Goal: Task Accomplishment & Management: Use online tool/utility

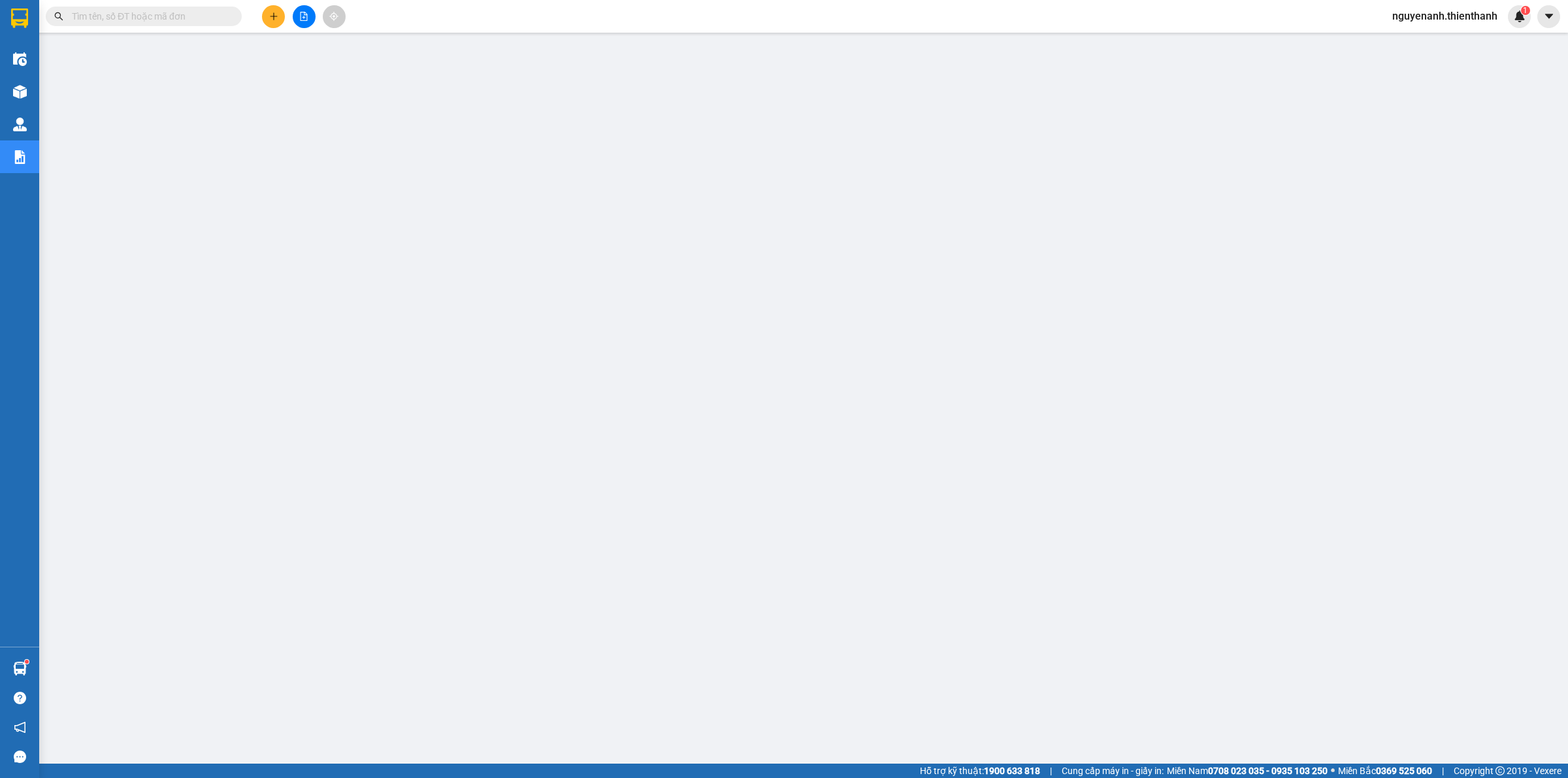
click at [310, 24] on button at bounding box center [304, 16] width 23 height 23
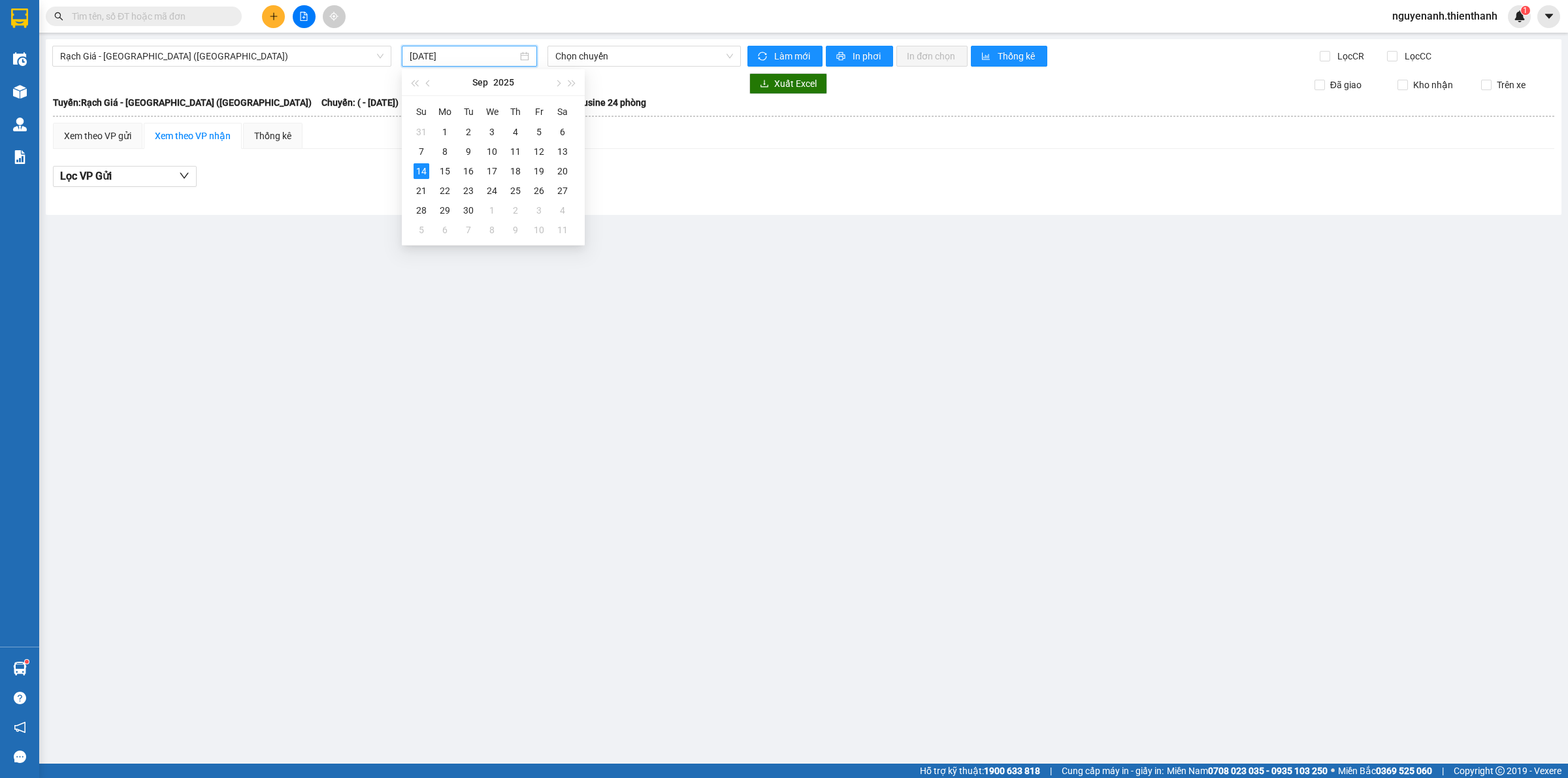
click at [428, 57] on input "[DATE]" at bounding box center [464, 56] width 108 height 14
click at [563, 151] on div "13" at bounding box center [563, 151] width 16 height 16
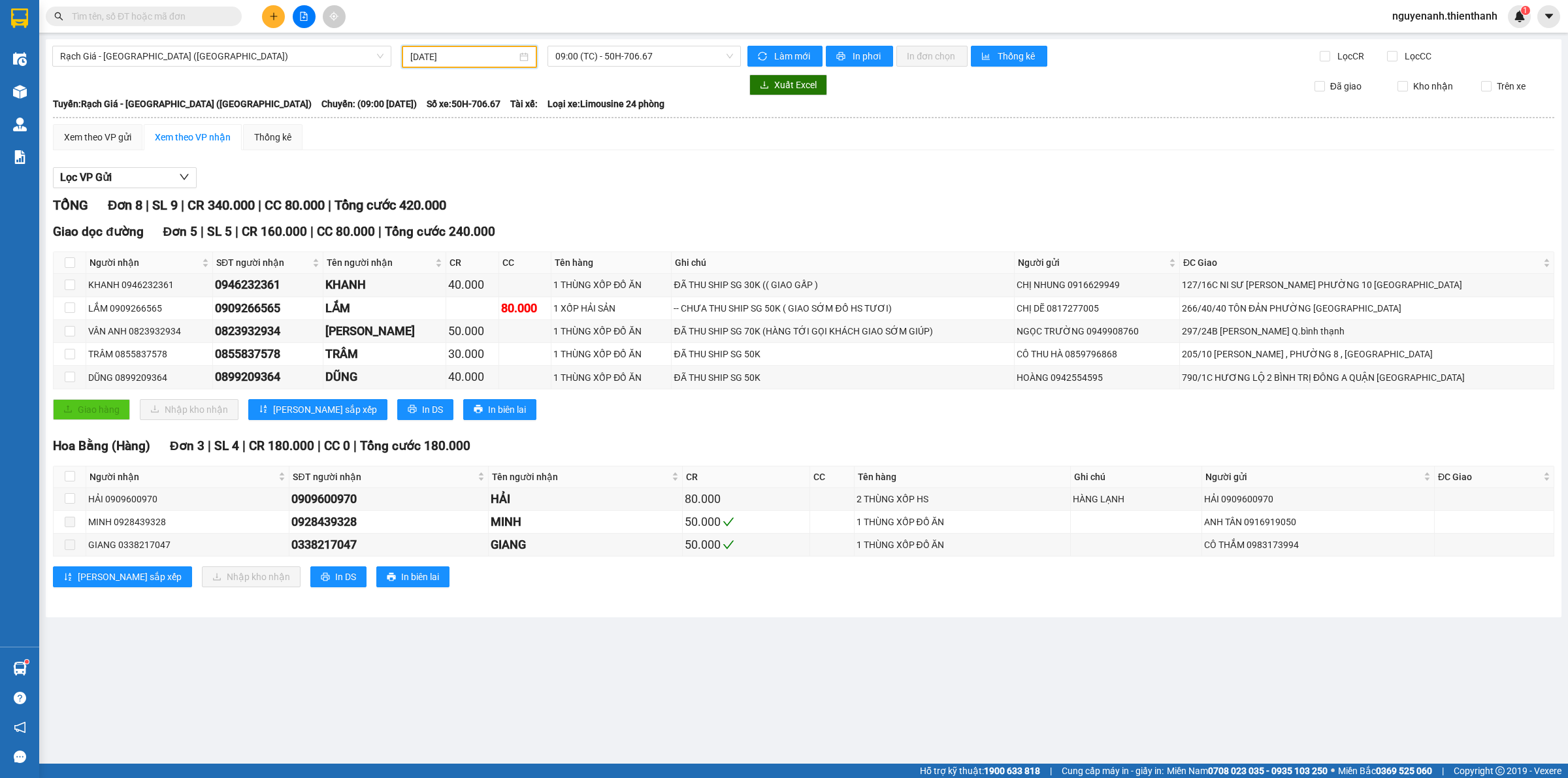
click at [472, 56] on input "[DATE]" at bounding box center [464, 57] width 106 height 14
click at [538, 150] on div "12" at bounding box center [539, 151] width 16 height 16
type input "[DATE]"
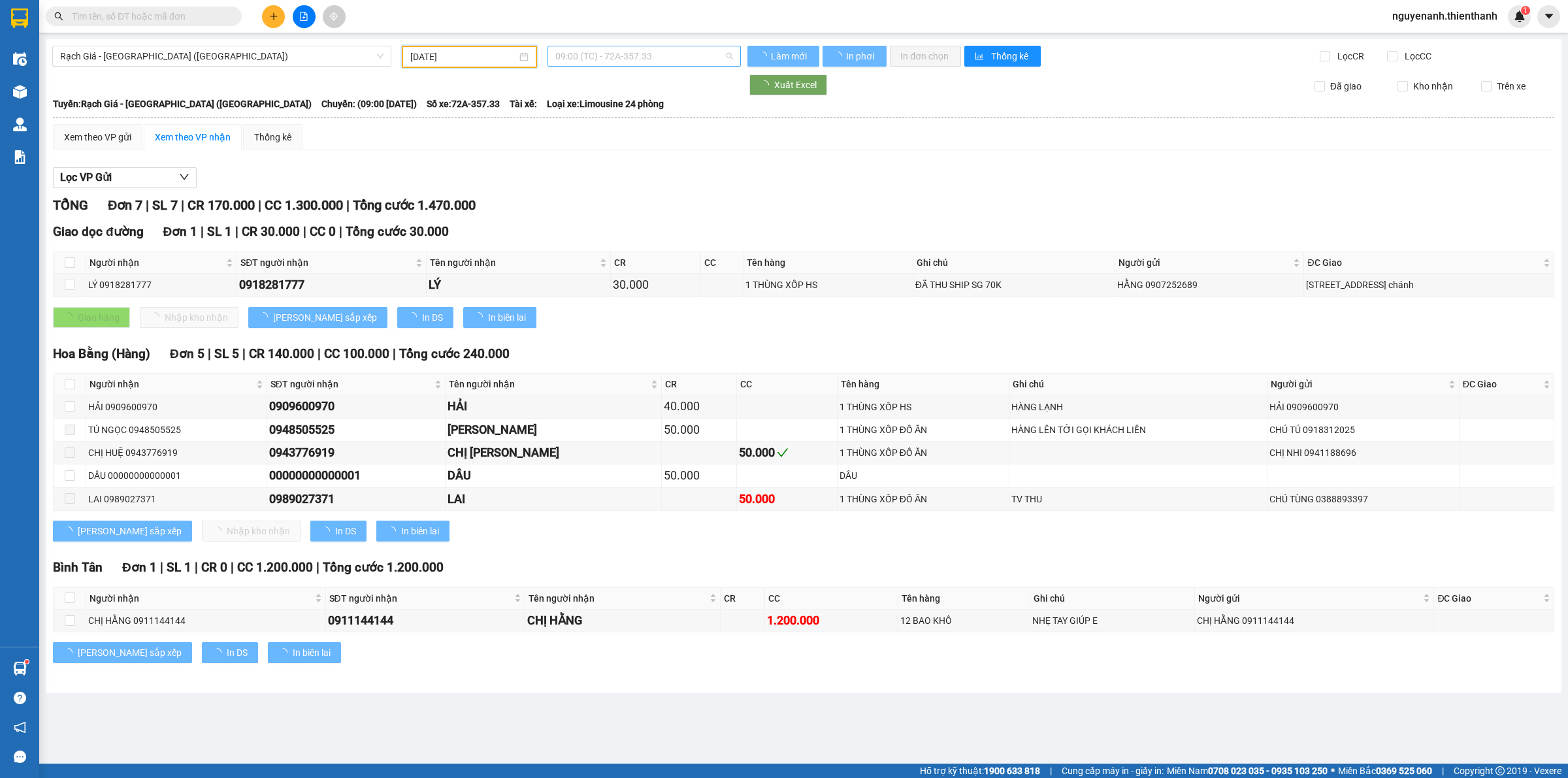
click at [595, 59] on span "09:00 (TC) - 72A-357.33" at bounding box center [644, 56] width 178 height 20
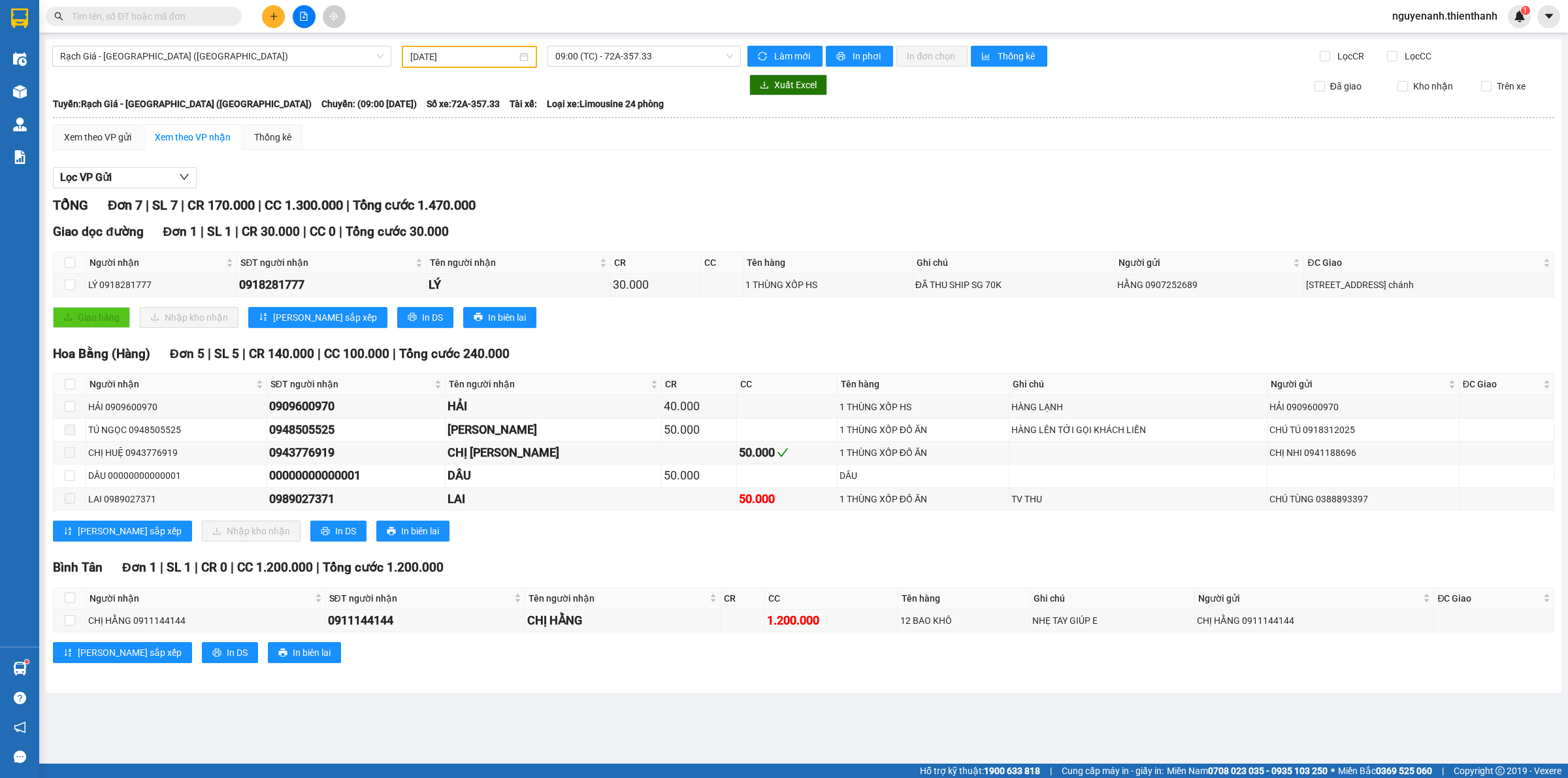
drag, startPoint x: 569, startPoint y: 644, endPoint x: 469, endPoint y: 624, distance: 102.0
click at [571, 641] on div "[GEOGRAPHIC_DATA] 1 | SL 1 | CR 0 | CC 1.200.000 | Tổng cước 1.200.000 Người nh…" at bounding box center [803, 615] width 1501 height 115
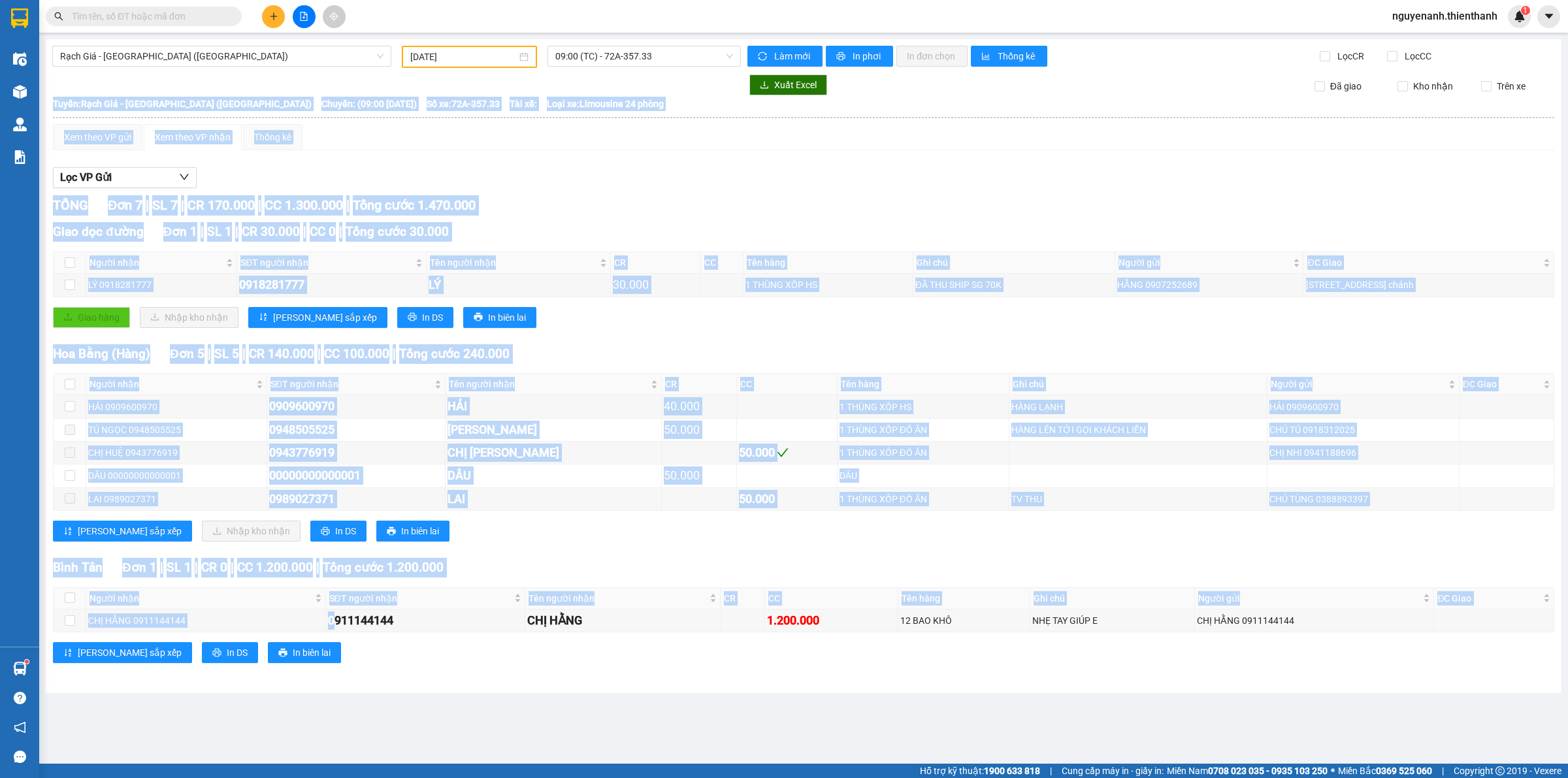
drag, startPoint x: 328, startPoint y: 621, endPoint x: 929, endPoint y: 634, distance: 601.1
click at [929, 634] on div "[GEOGRAPHIC_DATA] 1 | SL 1 | CR 0 | CC 1.200.000 | Tổng cước 1.200.000 Người nh…" at bounding box center [803, 615] width 1501 height 115
click at [935, 656] on div "[PERSON_NAME] sắp xếp In DS In biên lai" at bounding box center [803, 652] width 1501 height 21
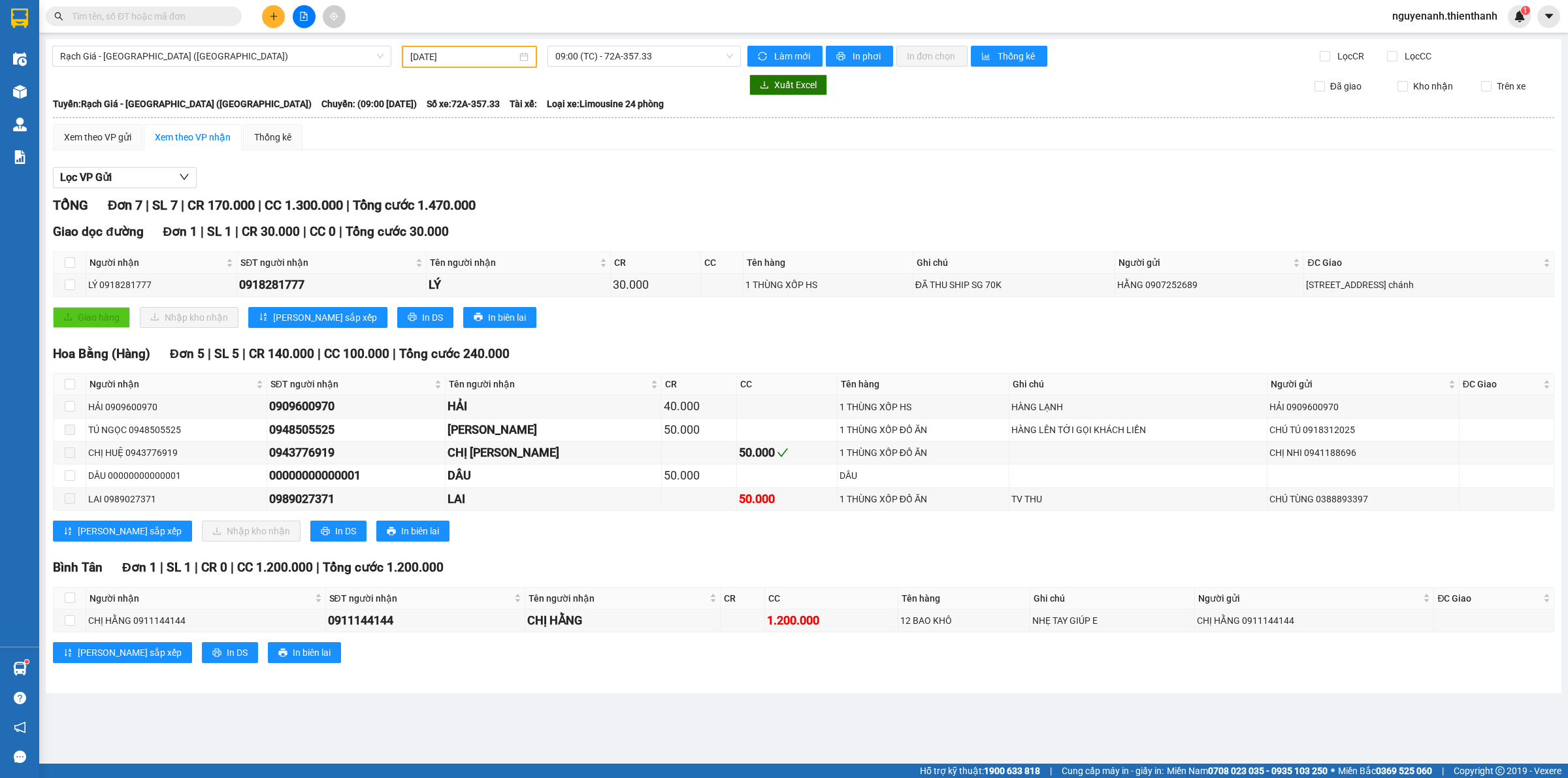
click at [953, 642] on div "[GEOGRAPHIC_DATA] 1 | SL 1 | CR 0 | CC 1.200.000 | Tổng cước 1.200.000 Người nh…" at bounding box center [803, 615] width 1501 height 115
drag, startPoint x: 1000, startPoint y: 625, endPoint x: 672, endPoint y: 621, distance: 328.0
click at [673, 621] on tr "CHỊ HẰNG 0911144144 0911144144 CHỊ HẰNG 1.200.000 12 BAO KHÔ NHẸ TAY GIÚP E CHỊ…" at bounding box center [804, 621] width 1500 height 23
click at [668, 631] on td "CHỊ HẰNG" at bounding box center [622, 621] width 195 height 23
